Goal: Task Accomplishment & Management: Complete application form

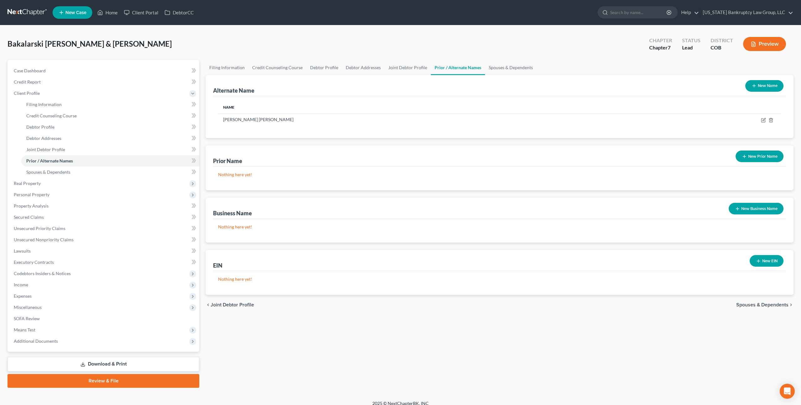
click at [76, 14] on span "New Case" at bounding box center [75, 12] width 21 height 5
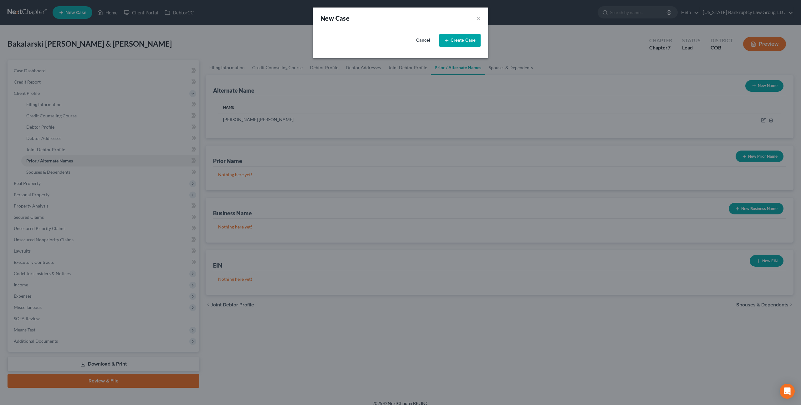
select select "11"
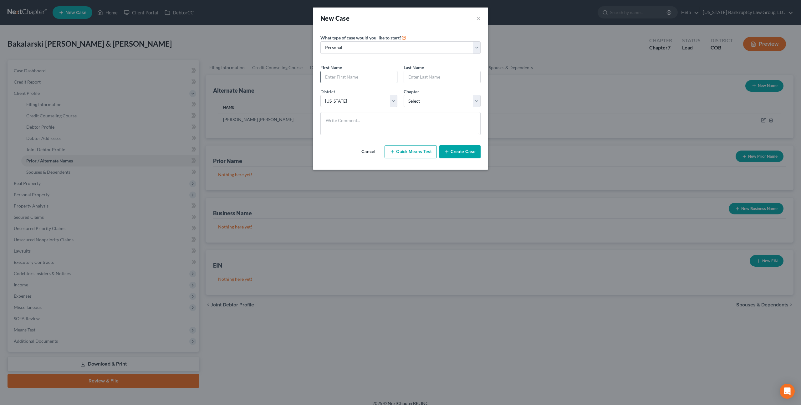
click at [354, 77] on input "text" at bounding box center [359, 77] width 76 height 12
type input "James"
type input "Hornof"
click at [425, 98] on select "Select 7 11 12 13" at bounding box center [442, 101] width 77 height 13
select select "0"
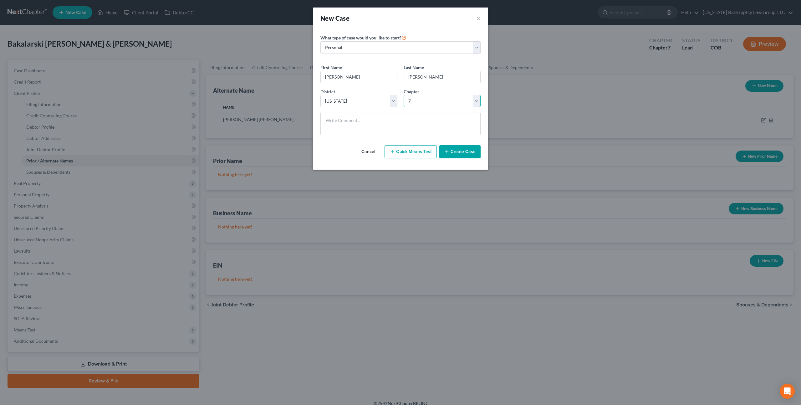
click at [404, 95] on select "Select 7 11 12 13" at bounding box center [442, 101] width 77 height 13
click at [455, 152] on button "Create Case" at bounding box center [459, 151] width 41 height 13
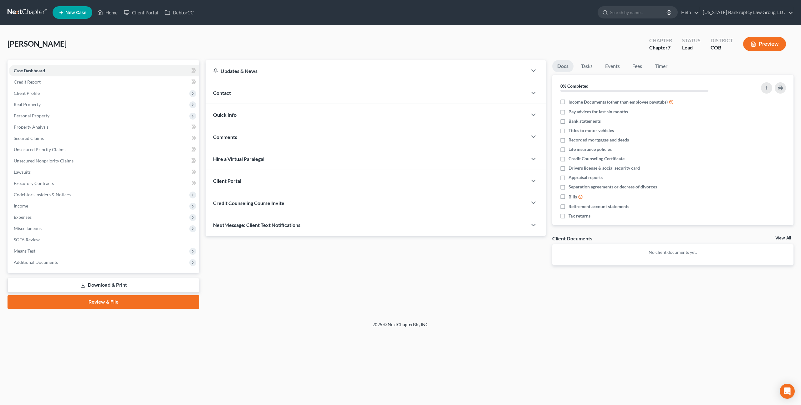
click at [288, 185] on div "Client Portal" at bounding box center [367, 181] width 322 height 22
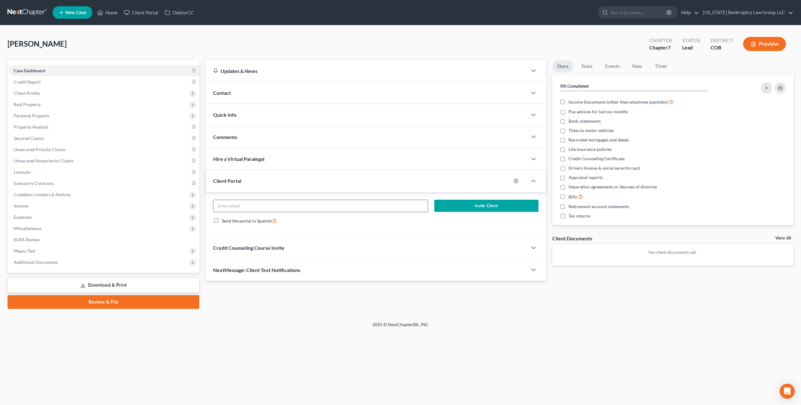
click at [298, 205] on input "email" at bounding box center [320, 206] width 214 height 12
paste input "j.hornof@bandwelectric.com"
type input "j.hornof@bandwelectric.com"
click at [454, 205] on button "Invite Client" at bounding box center [486, 206] width 104 height 13
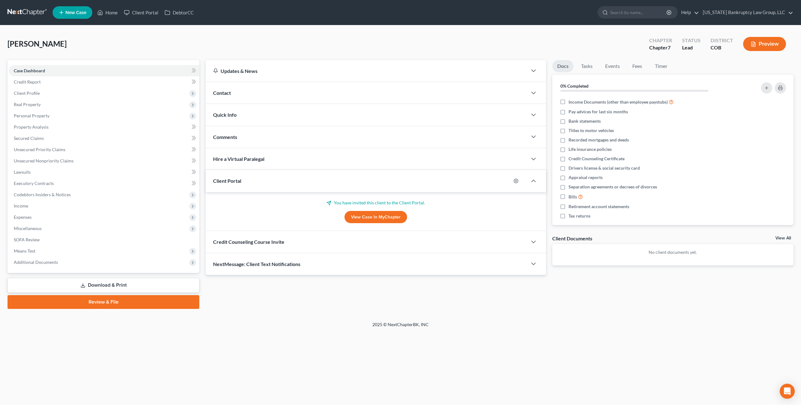
click at [301, 243] on div "Credit Counseling Course Invite" at bounding box center [367, 242] width 322 height 22
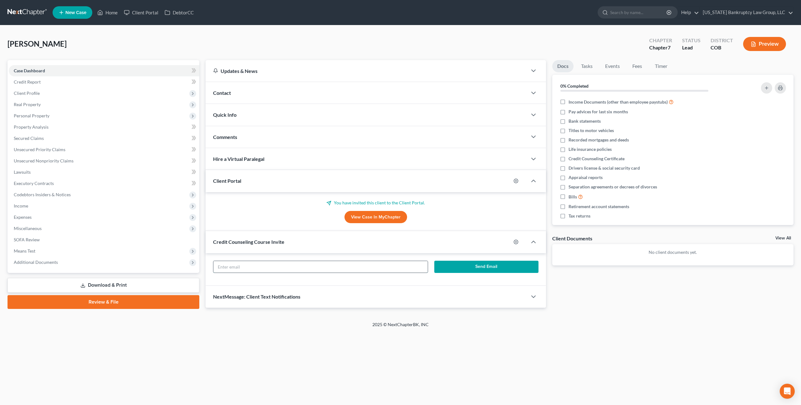
click at [306, 266] on input "text" at bounding box center [320, 267] width 214 height 12
paste input "j.hornof@bandwelectric.com"
type input "j.hornof@bandwelectric.com"
click at [447, 269] on button "Send Email" at bounding box center [486, 267] width 104 height 13
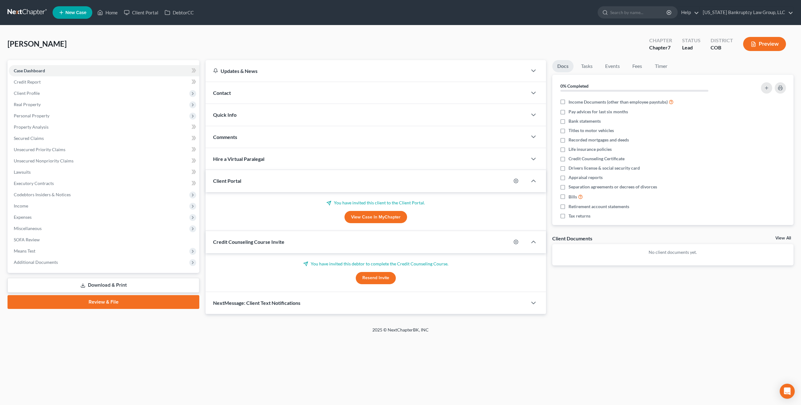
click at [34, 6] on nav "Home New Case Client Portal DebtorCC Colorado Bankruptcy Law Group, LLC peter.m…" at bounding box center [400, 12] width 801 height 25
click at [34, 11] on link at bounding box center [28, 12] width 40 height 11
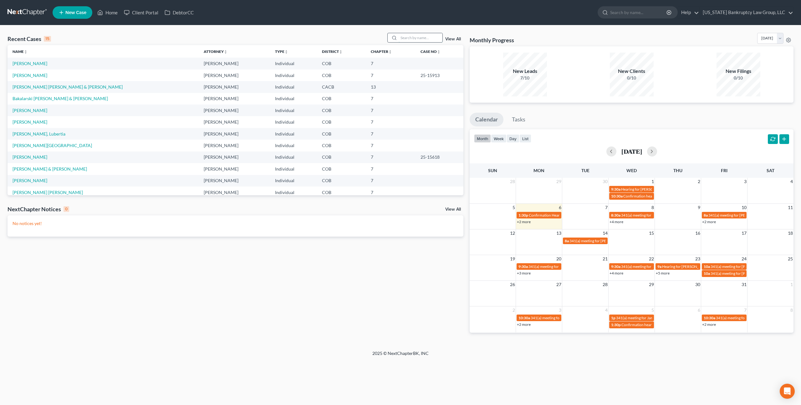
click at [407, 39] on input "search" at bounding box center [421, 37] width 44 height 9
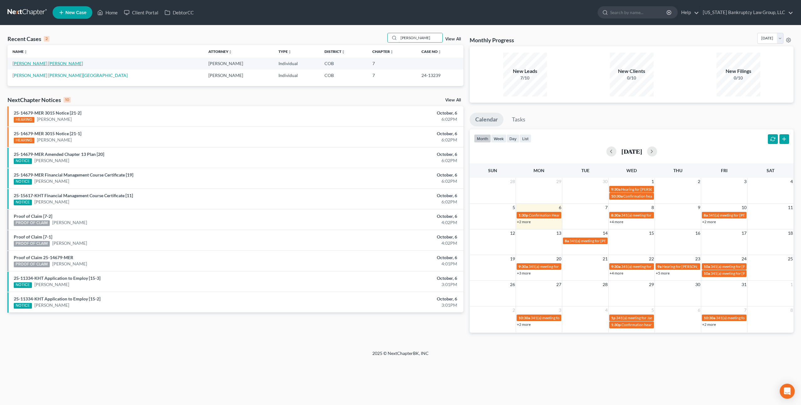
type input "ruedas"
click at [38, 63] on link "[PERSON_NAME] [PERSON_NAME]" at bounding box center [48, 63] width 70 height 5
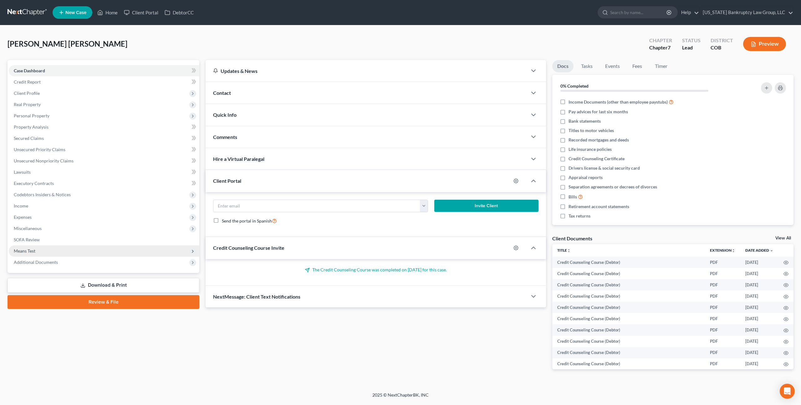
click at [30, 248] on span "Means Test" at bounding box center [25, 250] width 22 height 5
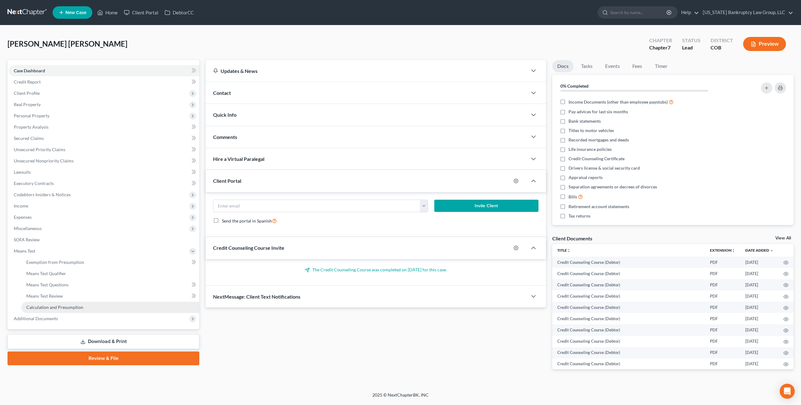
click at [61, 310] on link "Calculation and Presumption" at bounding box center [110, 307] width 178 height 11
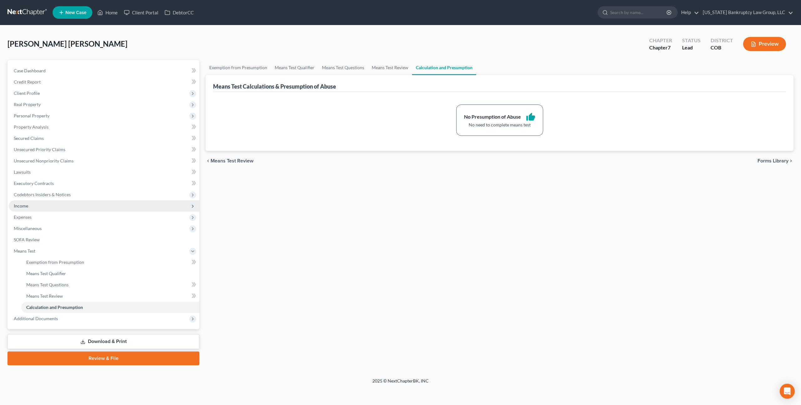
click at [31, 208] on span "Income" at bounding box center [104, 205] width 191 height 11
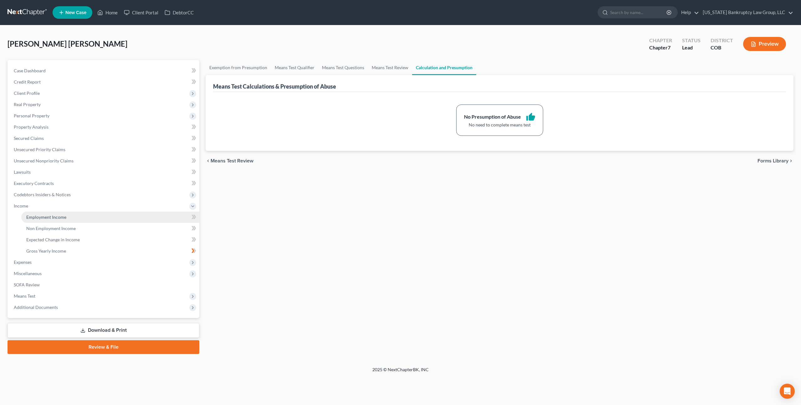
click at [59, 213] on link "Employment Income" at bounding box center [110, 217] width 178 height 11
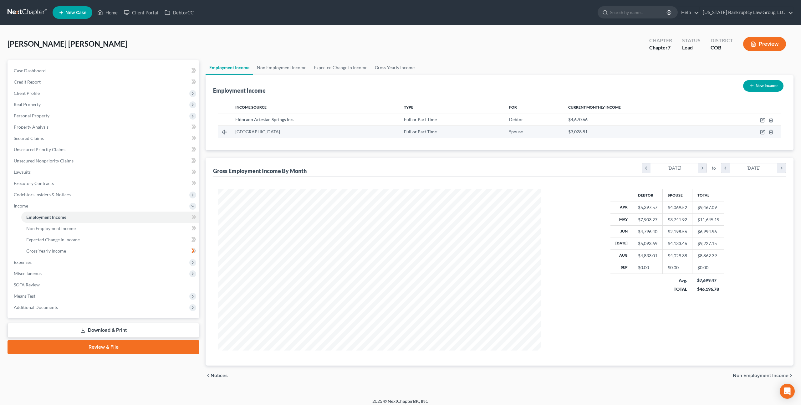
scroll to position [161, 335]
click at [763, 120] on icon "button" at bounding box center [762, 120] width 5 height 5
select select "0"
select select "5"
select select "2"
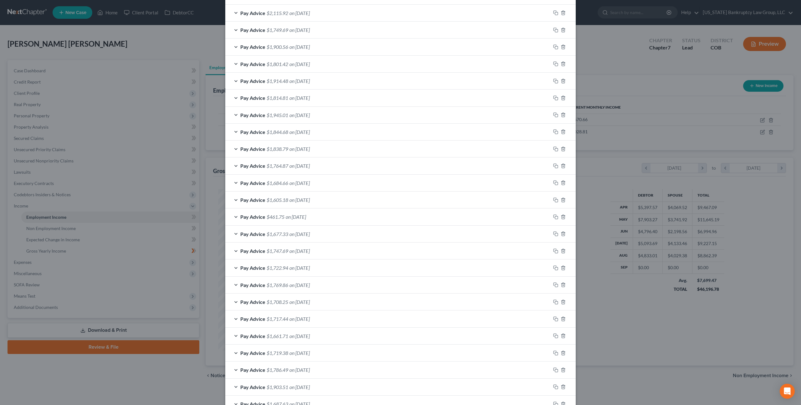
scroll to position [413, 0]
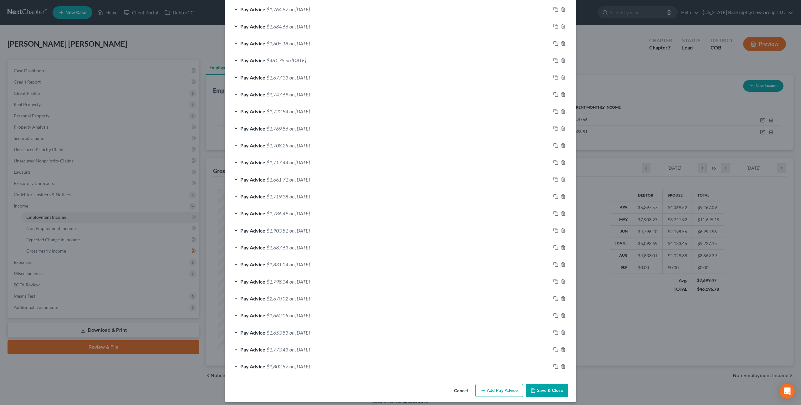
click at [548, 387] on button "Save & Close" at bounding box center [547, 390] width 43 height 13
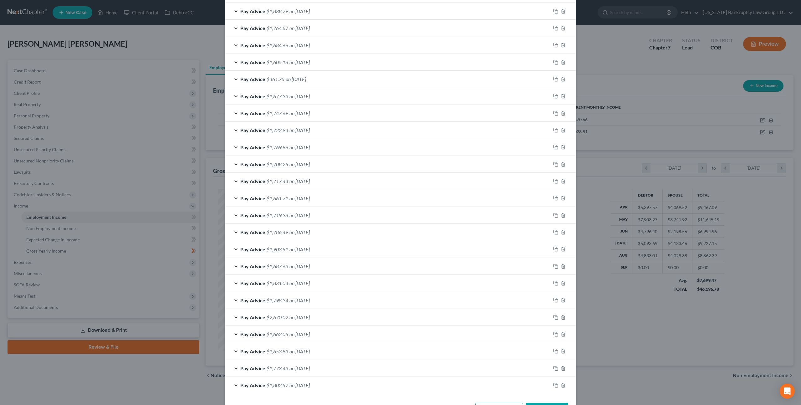
scroll to position [432, 0]
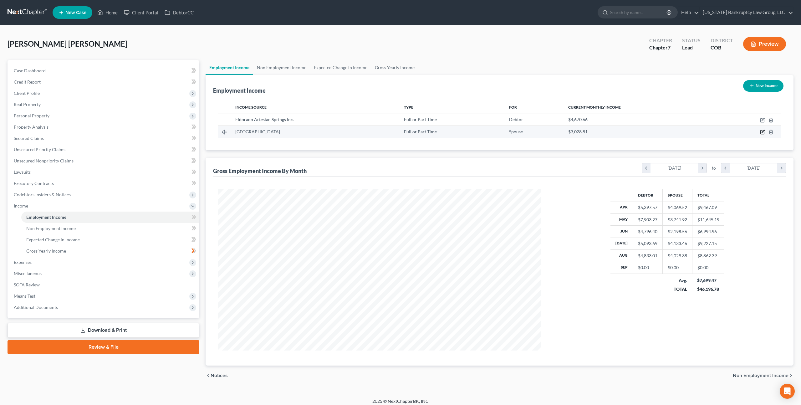
click at [763, 132] on icon "button" at bounding box center [763, 131] width 3 height 3
select select "0"
select select "5"
select select "1"
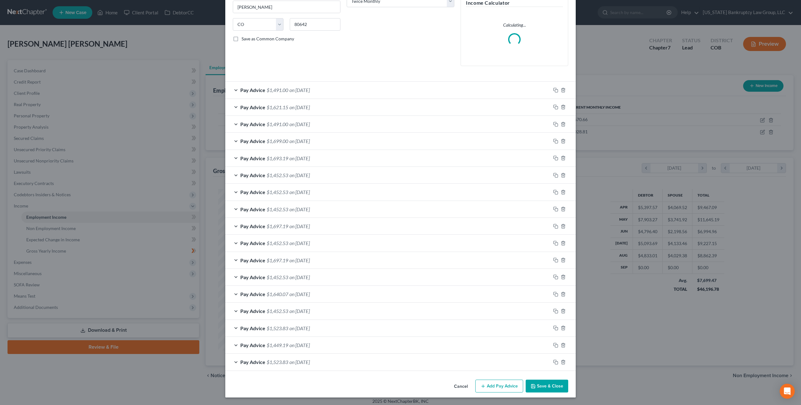
scroll to position [130, 0]
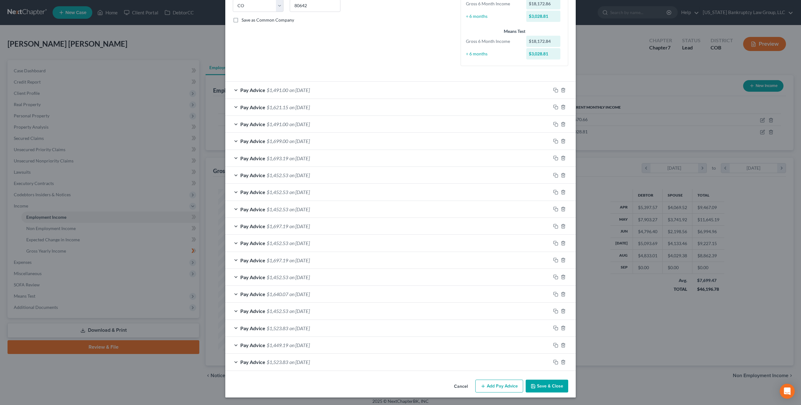
click at [541, 384] on button "Save & Close" at bounding box center [547, 386] width 43 height 13
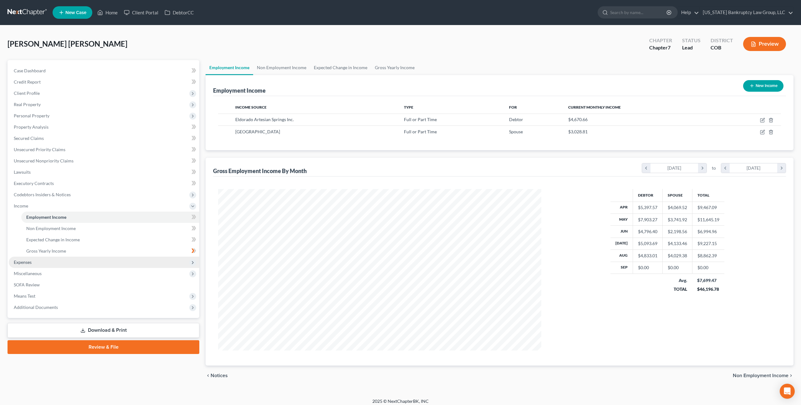
click at [33, 264] on span "Expenses" at bounding box center [104, 262] width 191 height 11
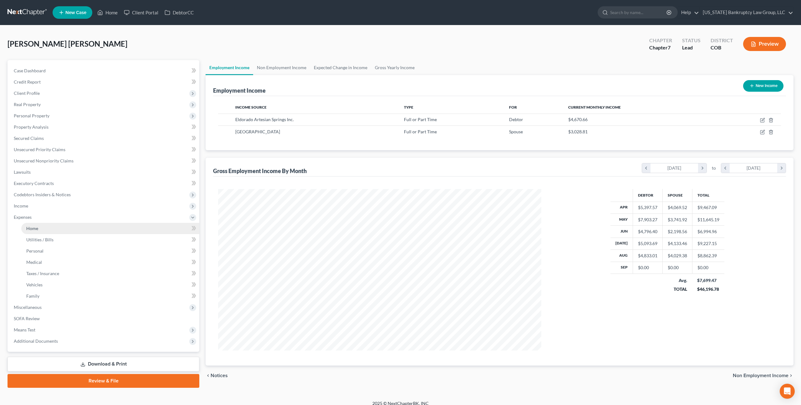
click at [33, 229] on span "Home" at bounding box center [32, 228] width 12 height 5
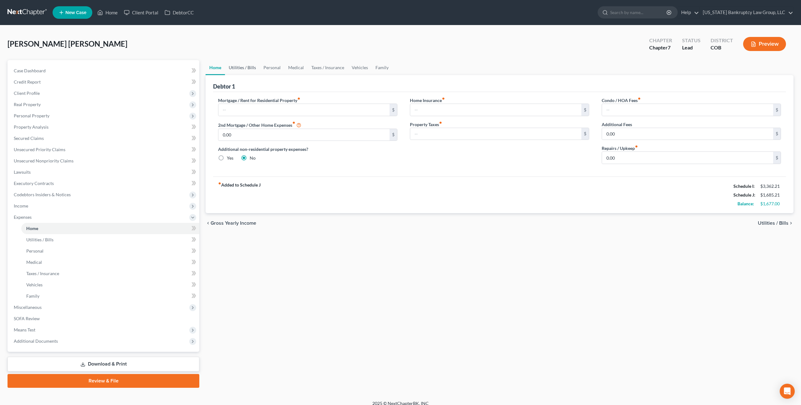
click at [244, 69] on link "Utilities / Bills" at bounding box center [242, 67] width 35 height 15
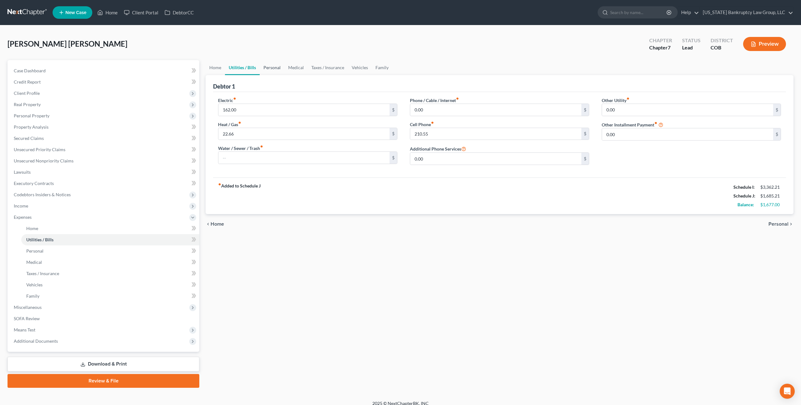
click at [272, 68] on link "Personal" at bounding box center [272, 67] width 25 height 15
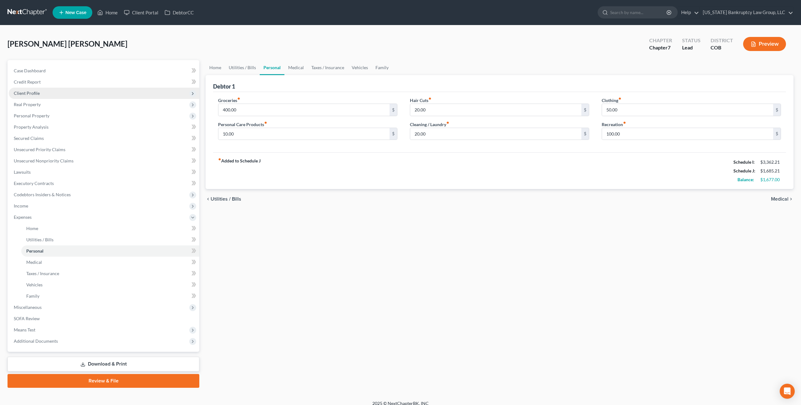
click at [29, 92] on span "Client Profile" at bounding box center [27, 92] width 26 height 5
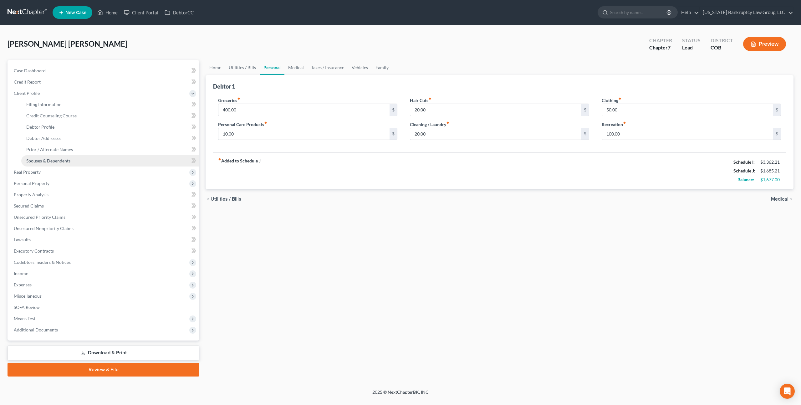
click at [56, 161] on span "Spouses & Dependents" at bounding box center [48, 160] width 44 height 5
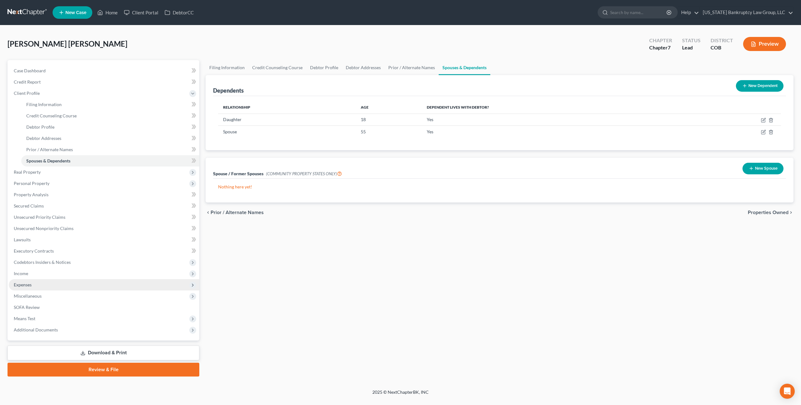
click at [27, 284] on span "Expenses" at bounding box center [23, 284] width 18 height 5
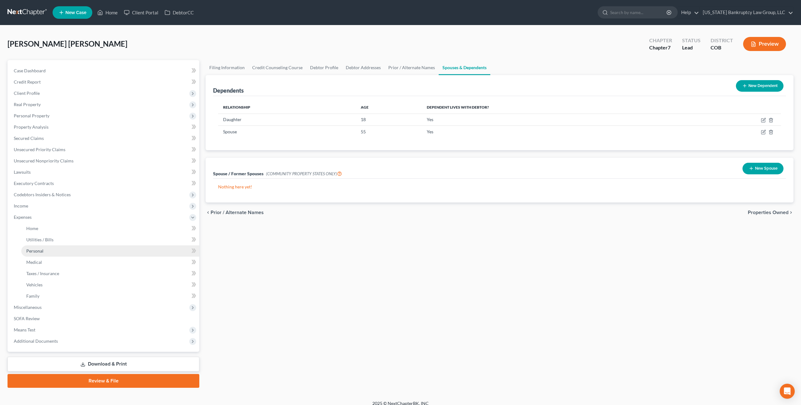
click at [42, 252] on span "Personal" at bounding box center [34, 250] width 17 height 5
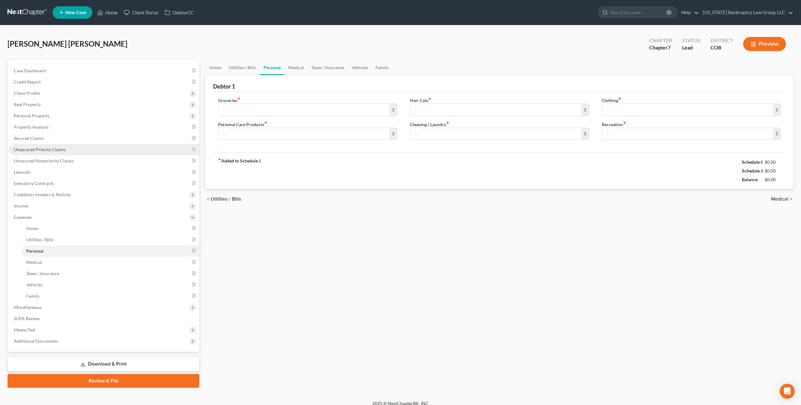
type input "400.00"
type input "10.00"
type input "20.00"
type input "50.00"
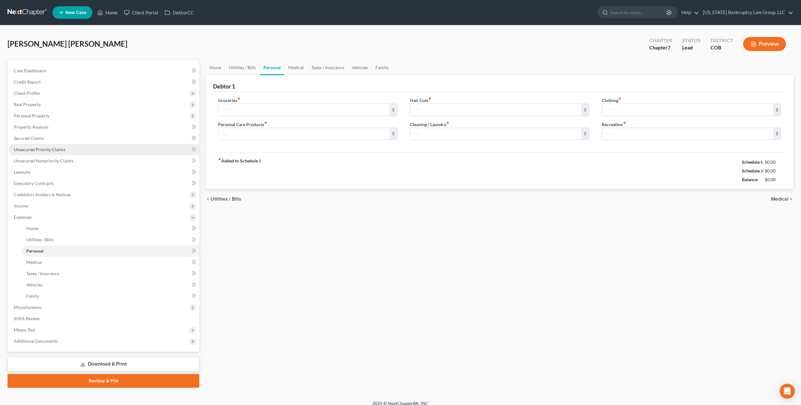
type input "100.00"
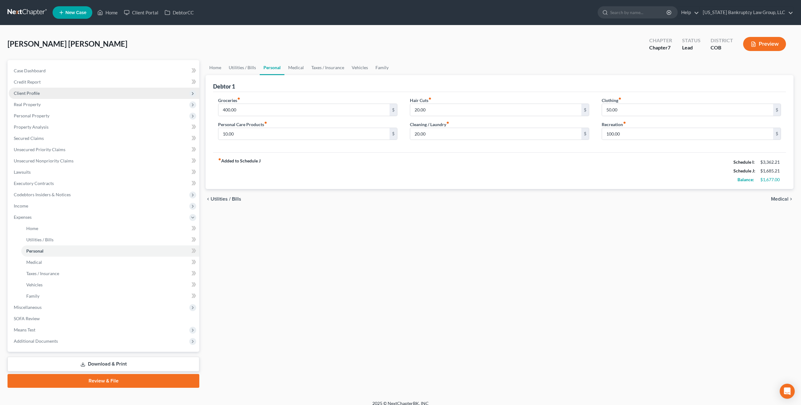
click at [34, 92] on span "Client Profile" at bounding box center [27, 92] width 26 height 5
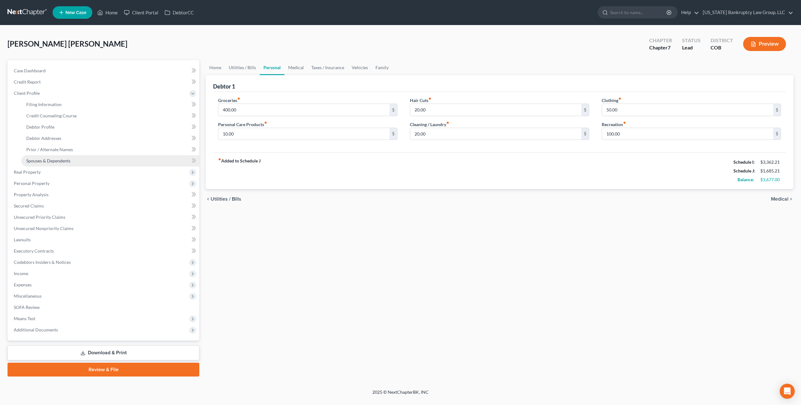
click at [62, 161] on span "Spouses & Dependents" at bounding box center [48, 160] width 44 height 5
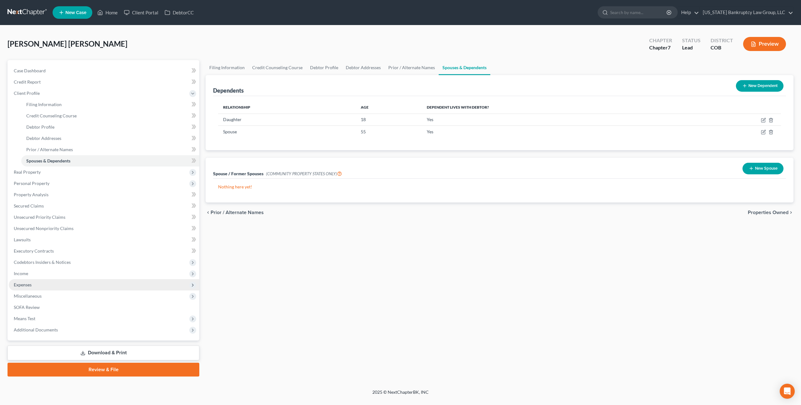
click at [29, 279] on span "Expenses" at bounding box center [104, 284] width 191 height 11
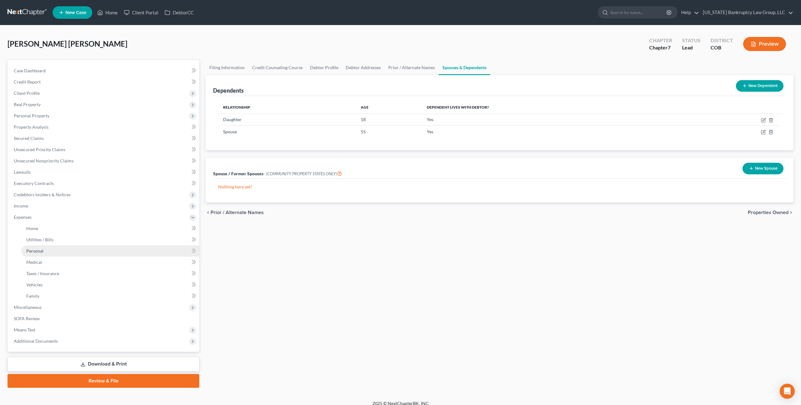
click at [37, 249] on span "Personal" at bounding box center [34, 250] width 17 height 5
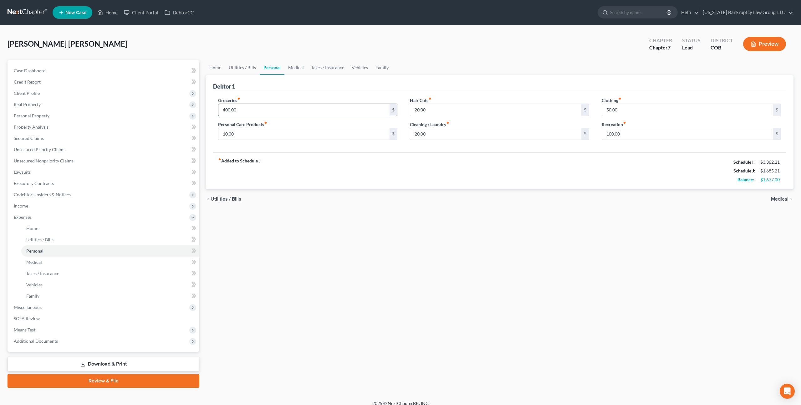
click at [226, 109] on input "400.00" at bounding box center [303, 110] width 171 height 12
type input "1,000.00"
click at [609, 111] on input "50.00" at bounding box center [687, 110] width 171 height 12
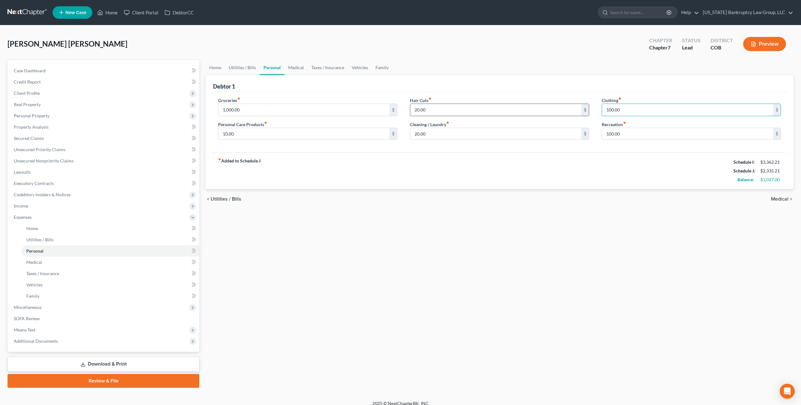
type input "100.00"
click at [422, 112] on input "20.00" at bounding box center [495, 110] width 171 height 12
type input "100.00"
click at [415, 135] on input "20.00" at bounding box center [495, 134] width 171 height 12
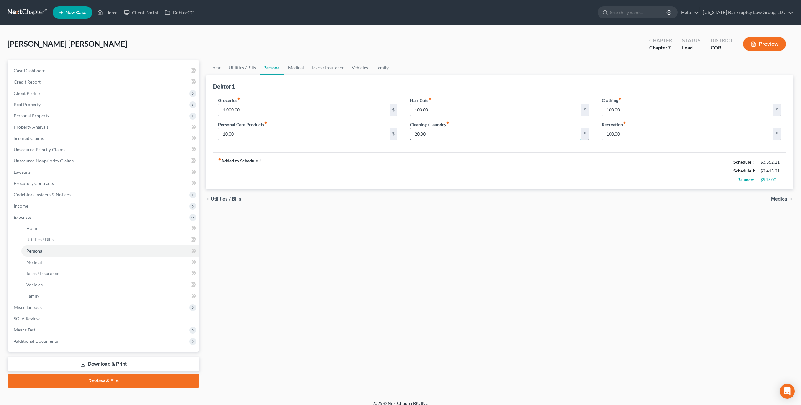
click at [415, 135] on input "20.00" at bounding box center [495, 134] width 171 height 12
type input "100.00"
click at [236, 136] on input "10.00" at bounding box center [303, 134] width 171 height 12
type input "100.00"
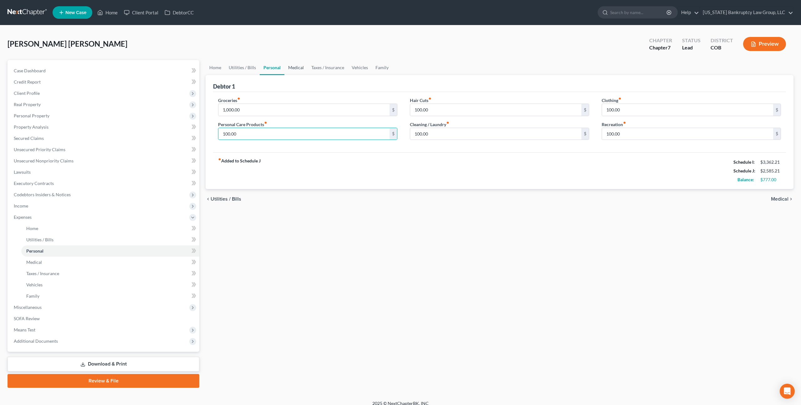
click at [297, 66] on link "Medical" at bounding box center [295, 67] width 23 height 15
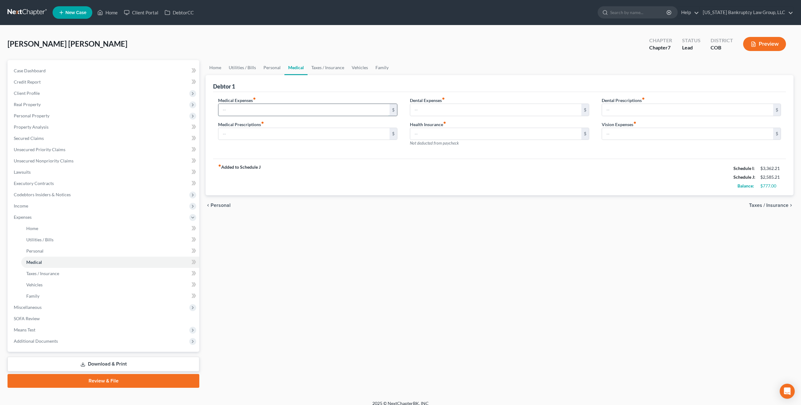
click at [233, 110] on input "text" at bounding box center [303, 110] width 171 height 12
type input "250.00"
click at [355, 69] on link "Vehicles" at bounding box center [360, 67] width 24 height 15
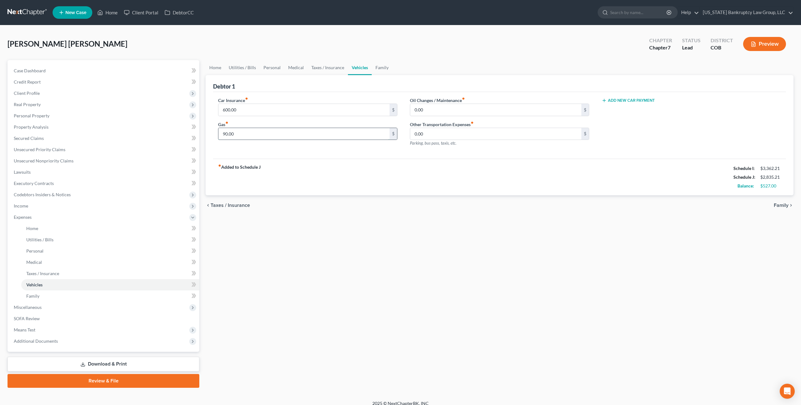
click at [254, 136] on input "90.00" at bounding box center [303, 134] width 171 height 12
type input "250.00"
click at [381, 68] on link "Family" at bounding box center [382, 67] width 21 height 15
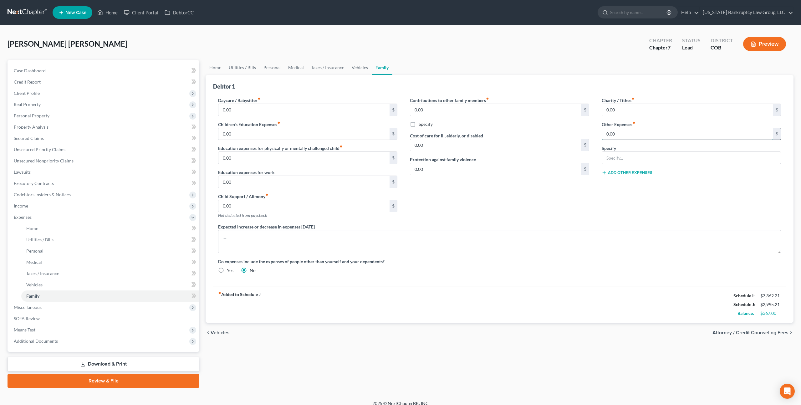
click at [606, 134] on input "0.00" at bounding box center [687, 134] width 171 height 12
type input "100.00"
type input "<"
type input "Miscellaneous and contingent expenses"
click at [269, 67] on link "Personal" at bounding box center [272, 67] width 25 height 15
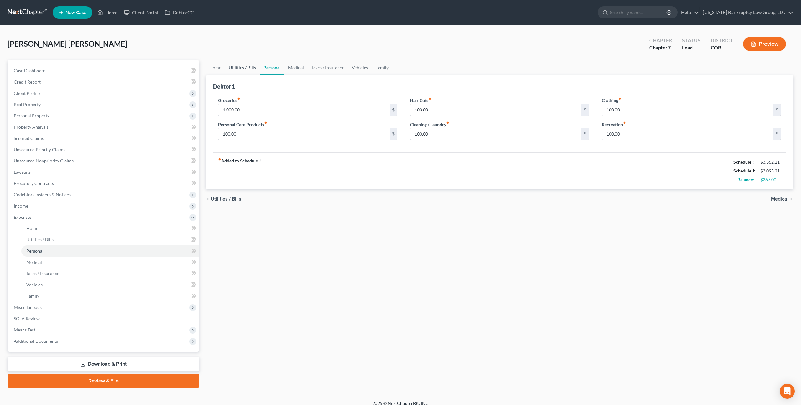
click at [235, 66] on link "Utilities / Bills" at bounding box center [242, 67] width 35 height 15
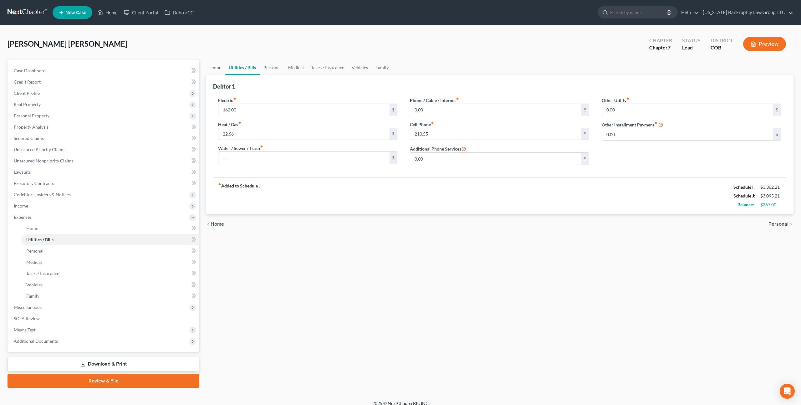
click at [216, 67] on link "Home" at bounding box center [215, 67] width 19 height 15
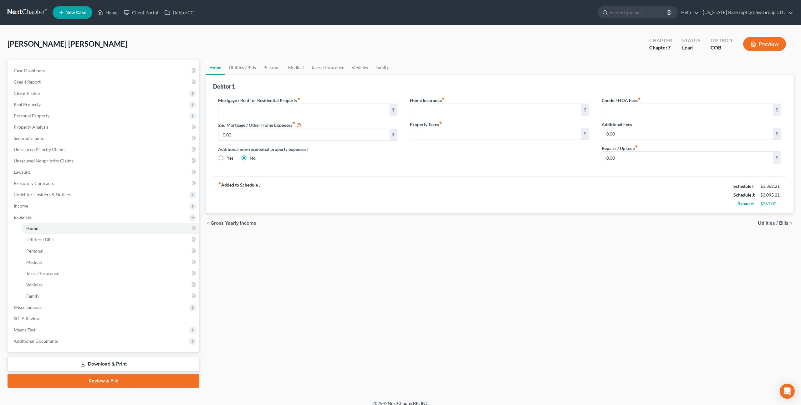
click at [28, 11] on link at bounding box center [28, 12] width 40 height 11
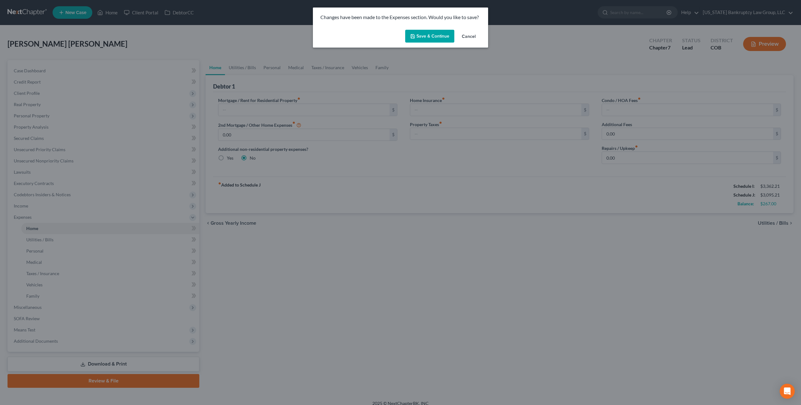
click at [434, 39] on button "Save & Continue" at bounding box center [429, 36] width 49 height 13
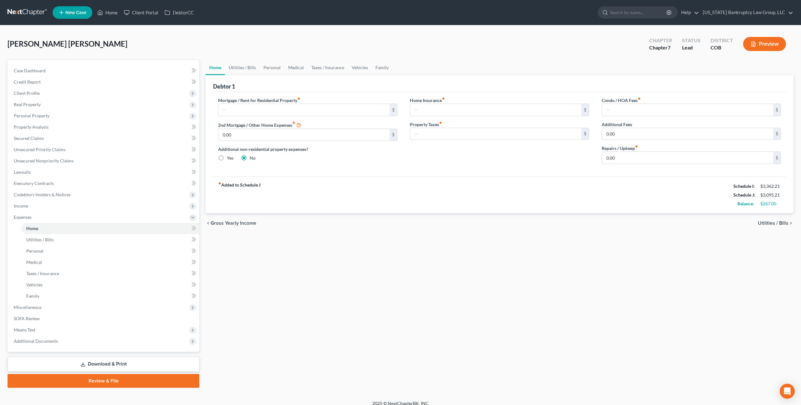
click at [31, 12] on link at bounding box center [28, 12] width 40 height 11
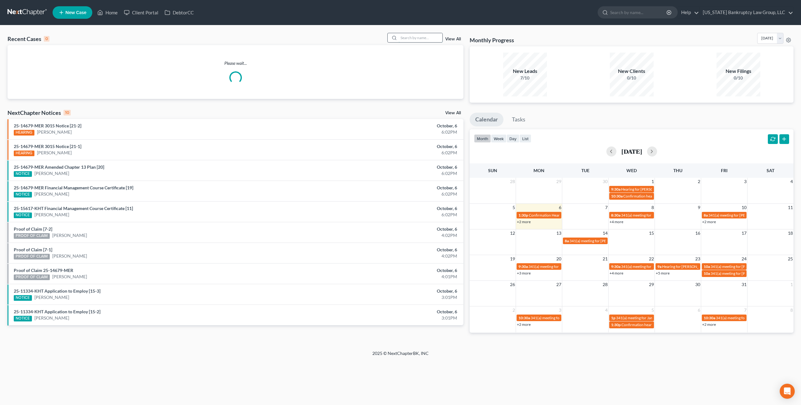
click at [422, 38] on input "search" at bounding box center [421, 37] width 44 height 9
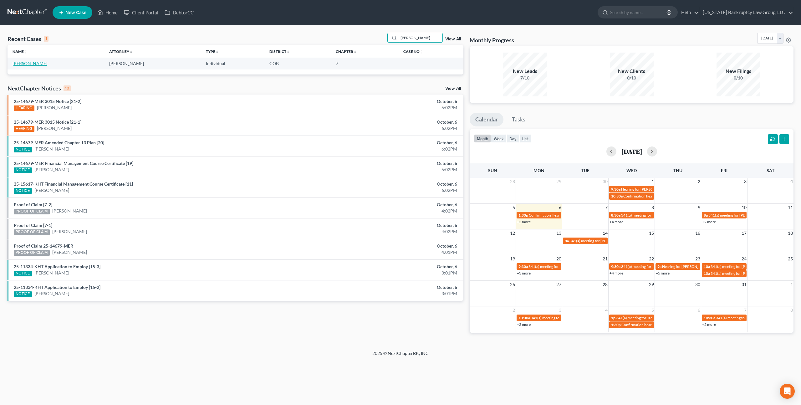
type input "[PERSON_NAME]"
click at [30, 64] on link "[PERSON_NAME]" at bounding box center [30, 63] width 35 height 5
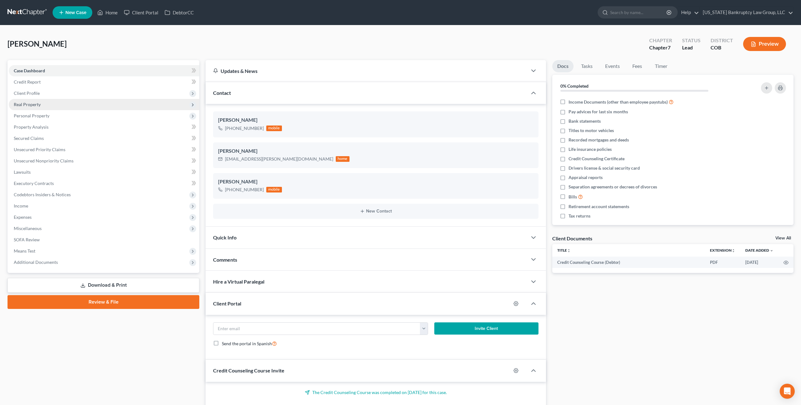
click at [35, 102] on span "Real Property" at bounding box center [27, 104] width 27 height 5
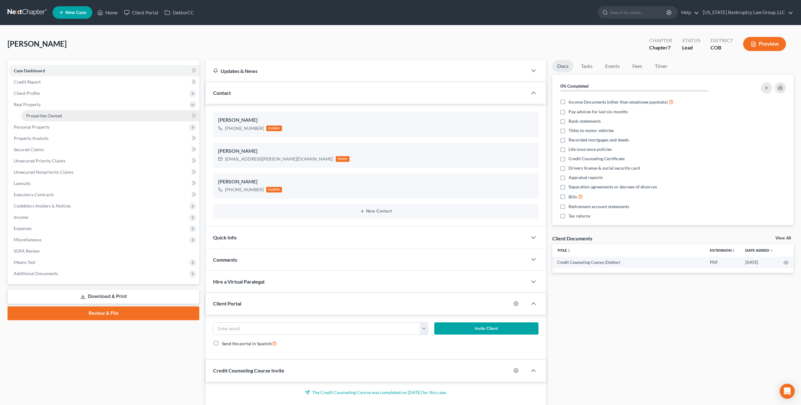
click at [47, 117] on span "Properties Owned" at bounding box center [44, 115] width 36 height 5
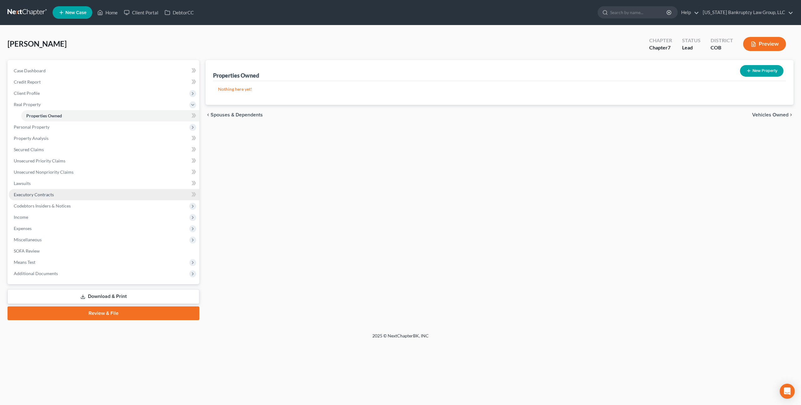
click at [47, 193] on span "Executory Contracts" at bounding box center [34, 194] width 40 height 5
